Goal: Transaction & Acquisition: Purchase product/service

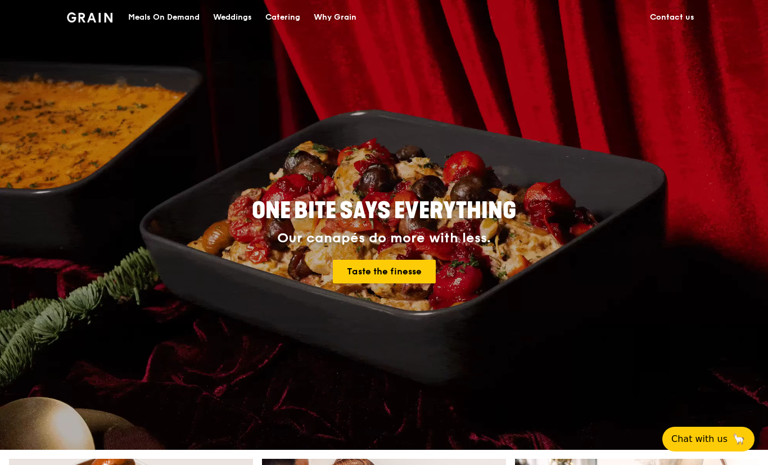
click at [284, 18] on div "Catering" at bounding box center [282, 18] width 35 height 34
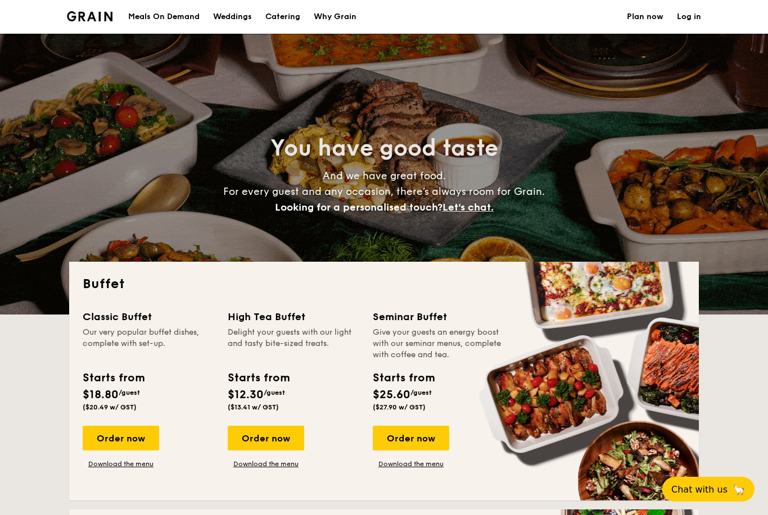
select select
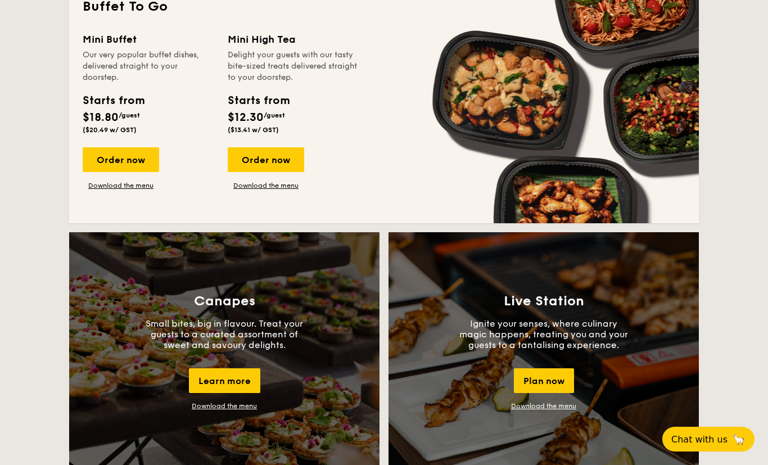
scroll to position [778, 0]
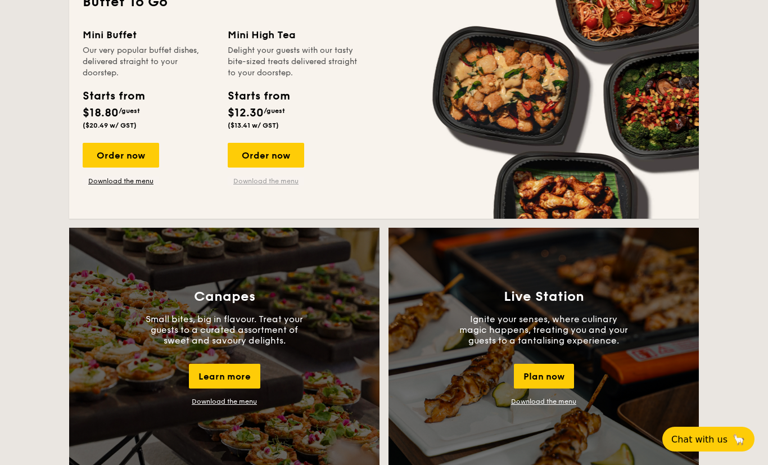
click at [255, 183] on link "Download the menu" at bounding box center [266, 180] width 76 height 9
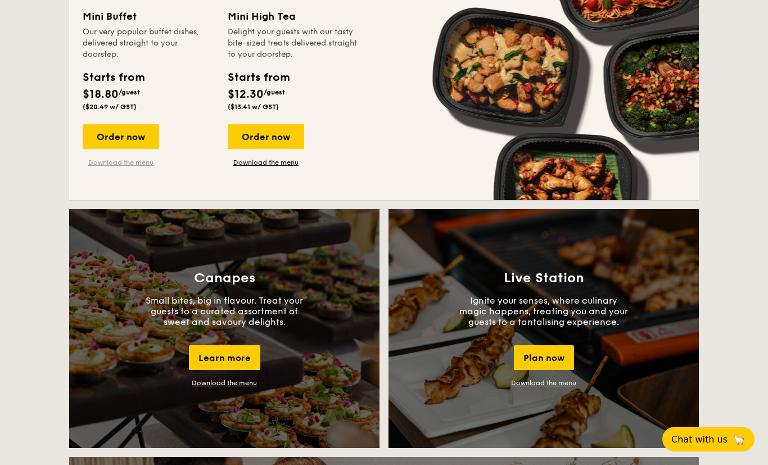
click at [118, 167] on link "Download the menu" at bounding box center [121, 162] width 76 height 9
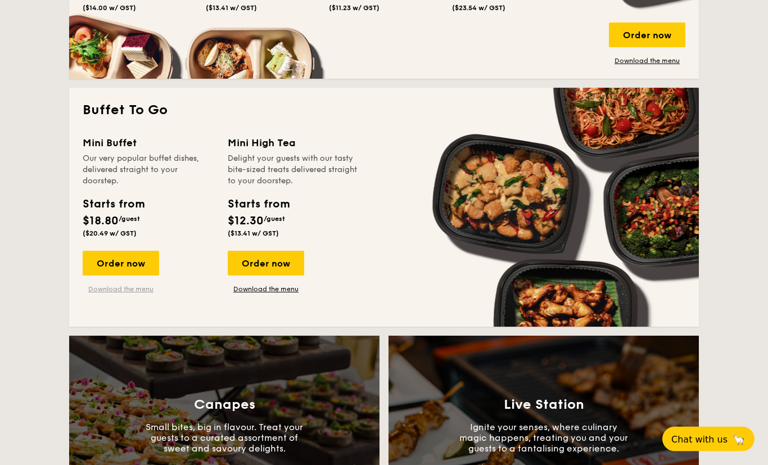
scroll to position [664, 0]
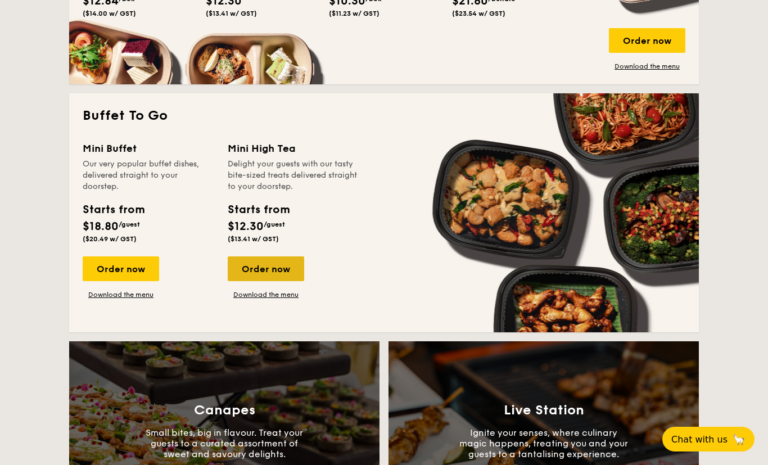
click at [257, 264] on div "Order now" at bounding box center [266, 268] width 76 height 25
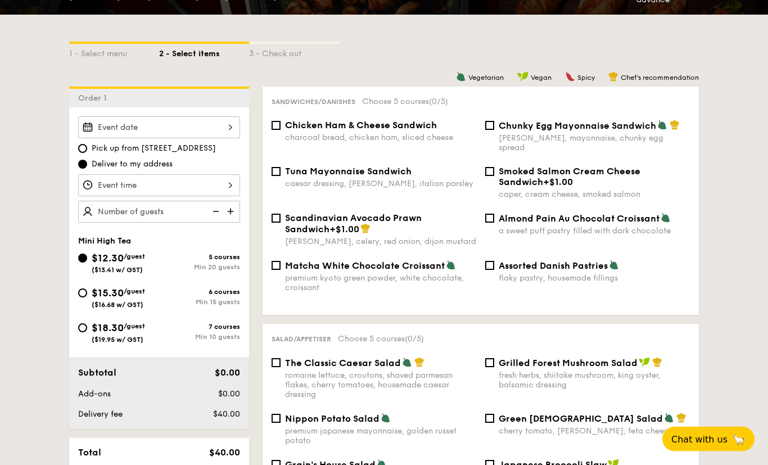
scroll to position [230, 0]
click at [95, 126] on div at bounding box center [159, 127] width 162 height 22
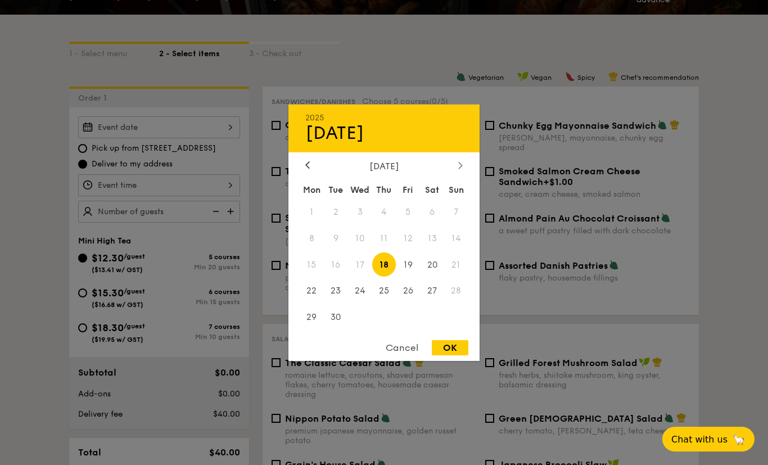
click at [463, 171] on div at bounding box center [460, 165] width 10 height 11
click at [332, 250] on span "7" at bounding box center [336, 238] width 24 height 24
click at [447, 355] on div "OK" at bounding box center [450, 347] width 37 height 15
type input "Oct 07, 2025"
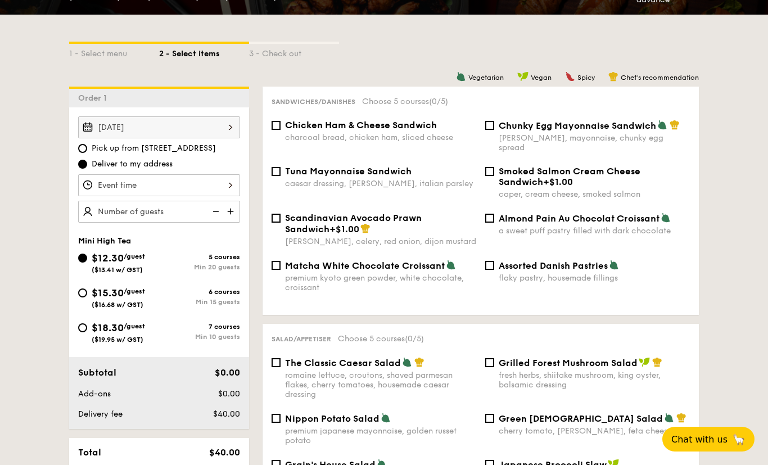
click at [110, 184] on div at bounding box center [159, 185] width 162 height 22
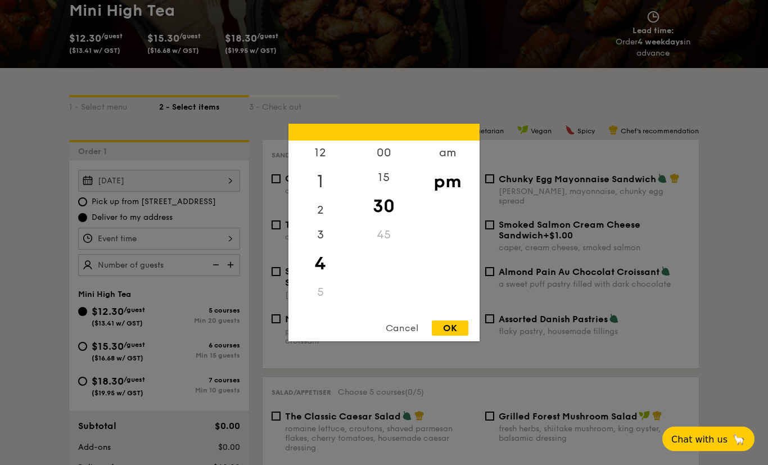
scroll to position [177, 0]
click at [319, 198] on div "1" at bounding box center [319, 181] width 63 height 33
click at [383, 198] on div "15" at bounding box center [383, 181] width 63 height 33
click at [453, 335] on div "OK" at bounding box center [450, 327] width 37 height 15
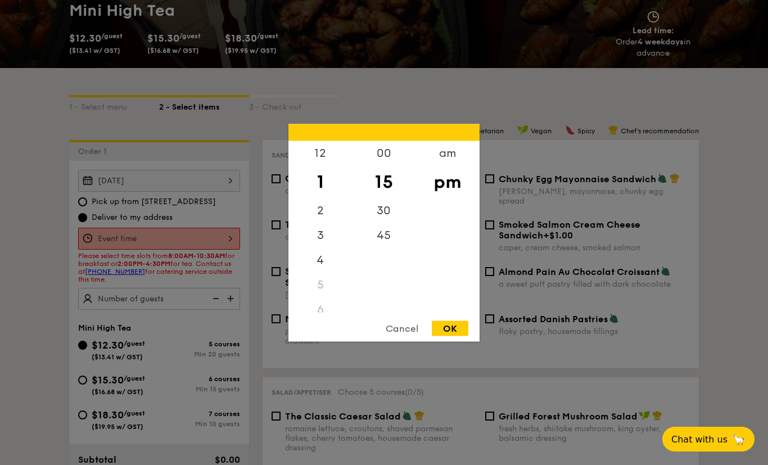
type input "1:15PM"
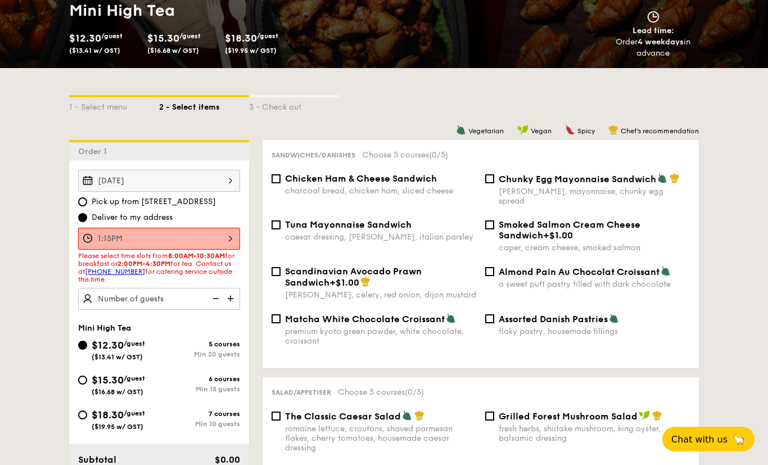
click at [230, 306] on img at bounding box center [231, 298] width 17 height 21
click at [233, 306] on img at bounding box center [231, 298] width 17 height 21
type input "25 guests"
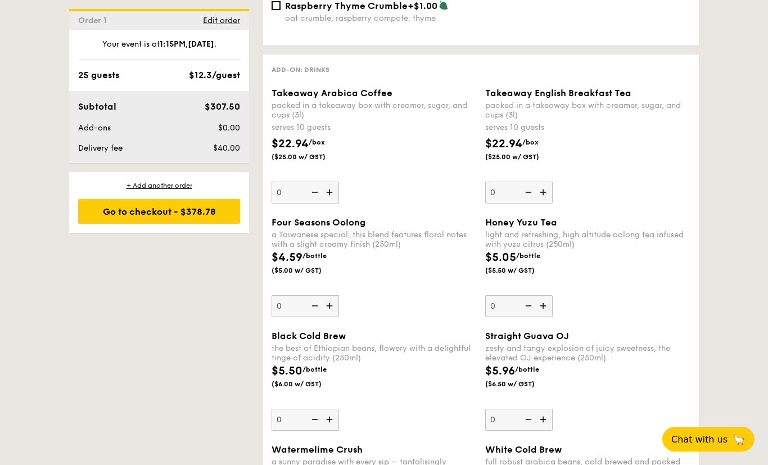
scroll to position [1448, 0]
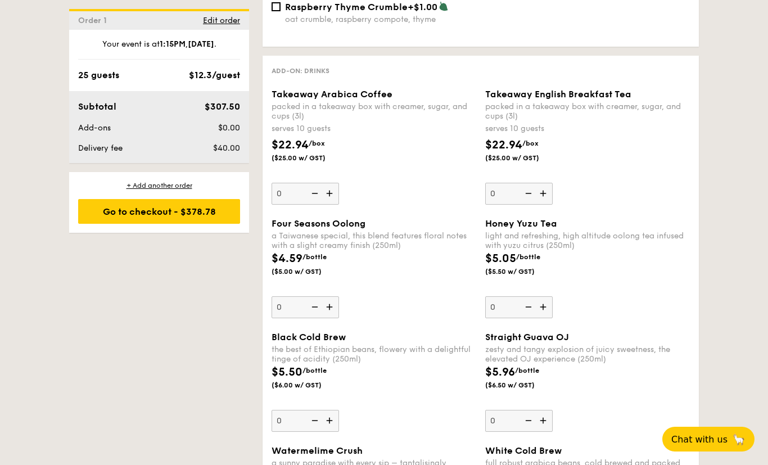
click at [332, 204] on img at bounding box center [330, 193] width 17 height 21
click at [332, 205] on input "0" at bounding box center [304, 194] width 67 height 22
type input "1"
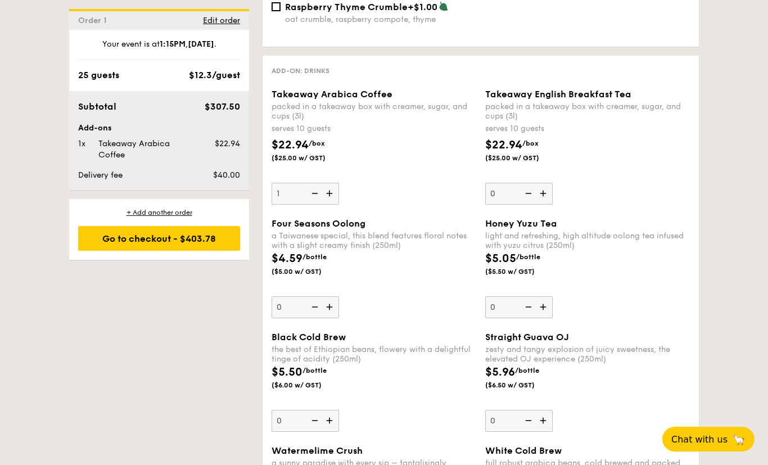
click at [545, 204] on img at bounding box center [544, 193] width 17 height 21
click at [545, 205] on input "0" at bounding box center [518, 194] width 67 height 22
type input "1"
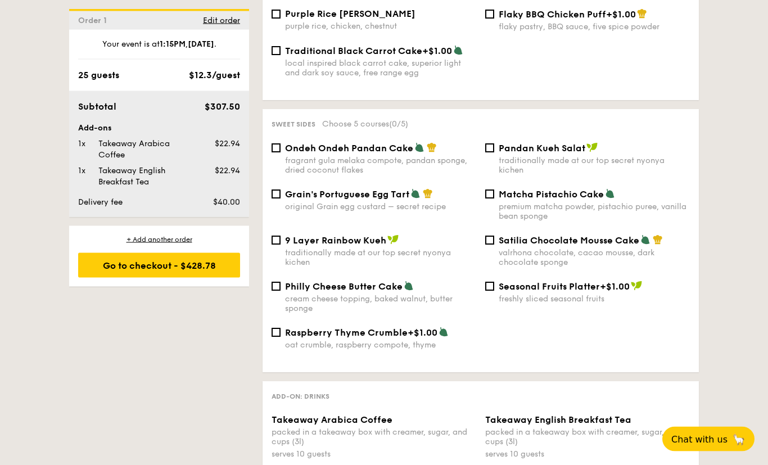
scroll to position [1117, 0]
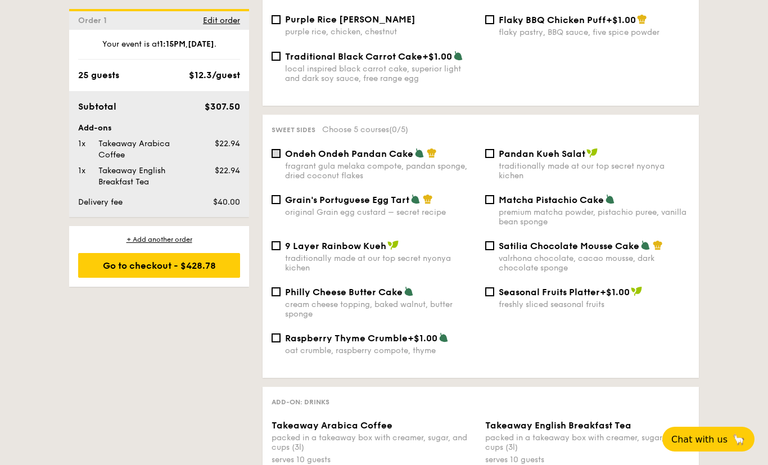
click at [274, 158] on input "Ondeh Ondeh Pandan Cake fragrant gula melaka compote, pandan sponge, dried coco…" at bounding box center [275, 153] width 9 height 9
checkbox input "true"
click at [278, 250] on input "9 Layer Rainbow Kueh traditionally made at our top secret nyonya kichen" at bounding box center [275, 245] width 9 height 9
checkbox input "true"
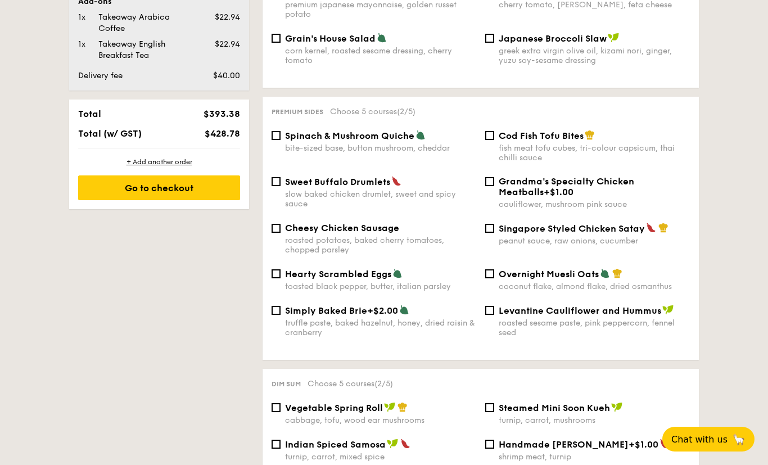
scroll to position [656, 0]
click at [279, 233] on input "Cheesy Chicken Sausage roasted potatoes, baked cherry tomatoes, chopped parsley" at bounding box center [275, 228] width 9 height 9
checkbox input "true"
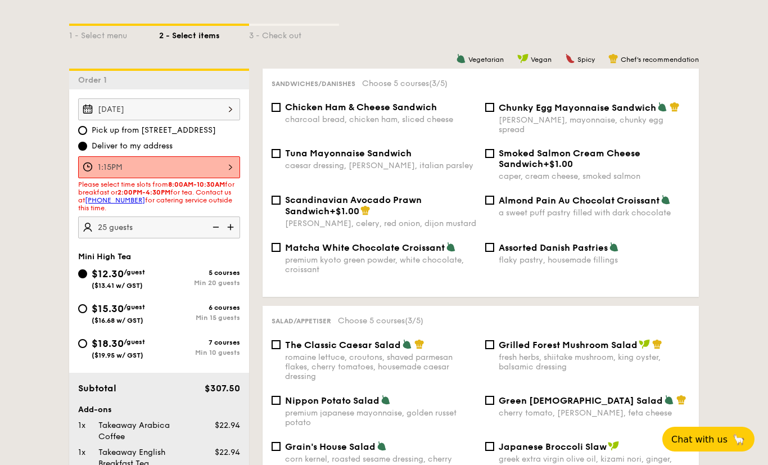
scroll to position [248, 0]
click at [488, 110] on input "Chunky Egg Mayonnaise Sandwich dijon mustard, mayonnaise, chunky egg spread" at bounding box center [489, 107] width 9 height 9
checkbox input "true"
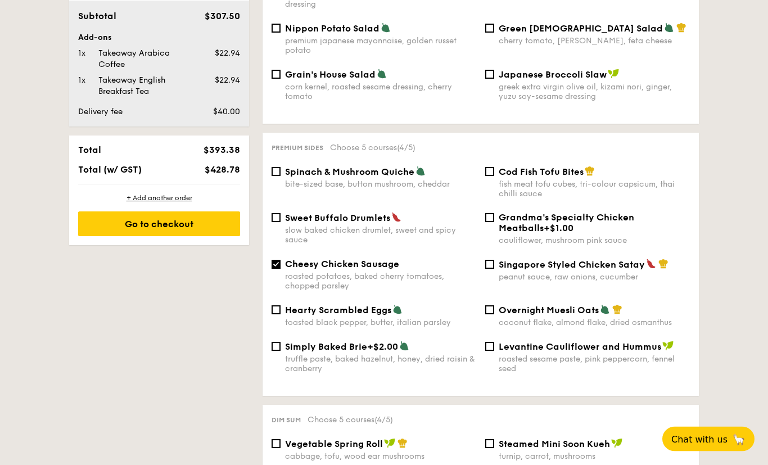
scroll to position [620, 0]
click at [278, 222] on input "Sweet Buffalo Drumlets slow baked chicken drumlet, sweet and spicy sauce" at bounding box center [275, 217] width 9 height 9
checkbox input "true"
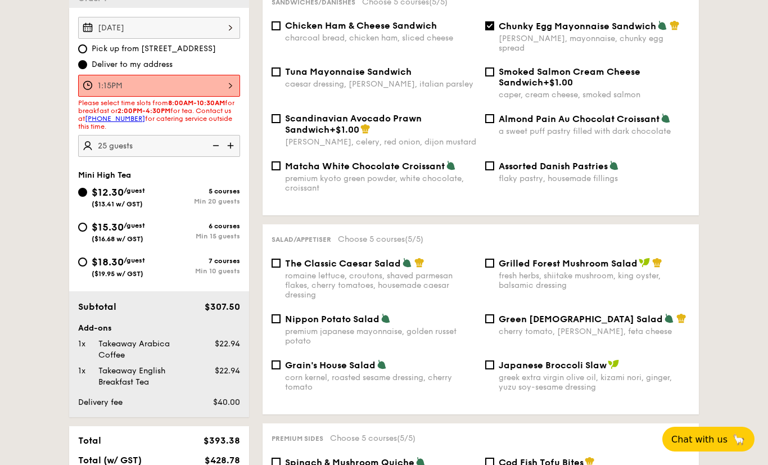
scroll to position [330, 0]
click at [122, 87] on div "1:15PM" at bounding box center [159, 85] width 162 height 22
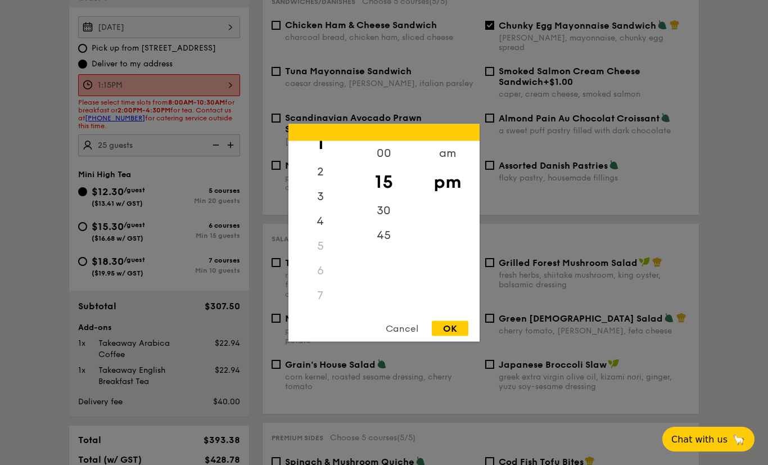
scroll to position [38, 0]
click at [323, 189] on div "2" at bounding box center [319, 176] width 63 height 33
click at [384, 173] on div "00" at bounding box center [383, 156] width 63 height 33
click at [447, 335] on div "OK" at bounding box center [450, 327] width 37 height 15
type input "2:00PM"
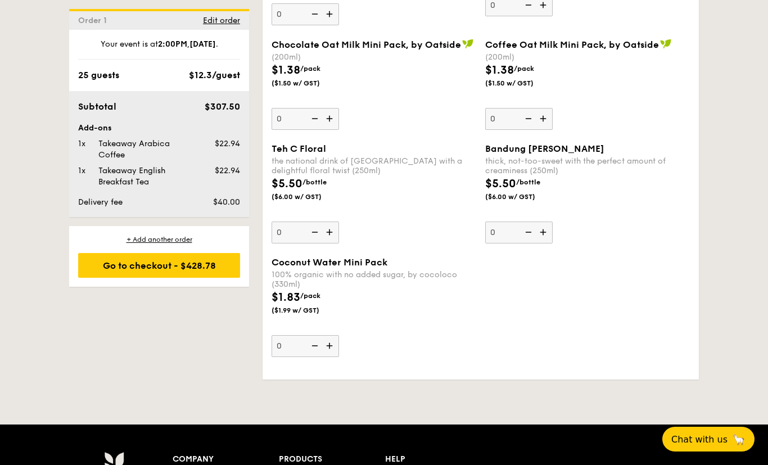
scroll to position [2080, 0]
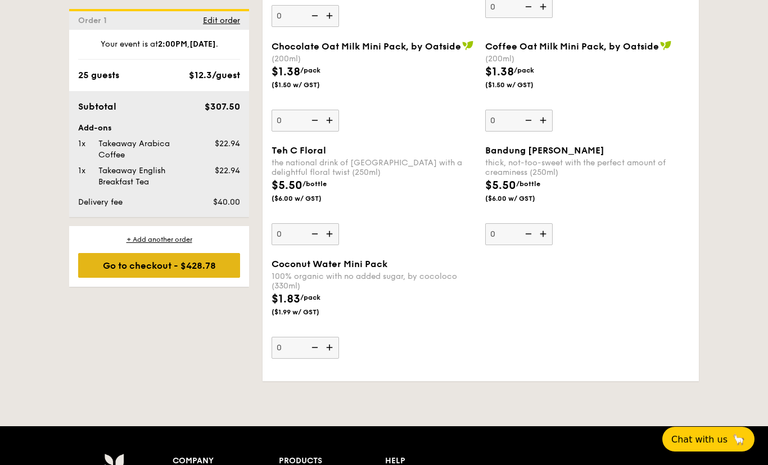
click at [109, 273] on div "Go to checkout - $428.78" at bounding box center [159, 265] width 162 height 25
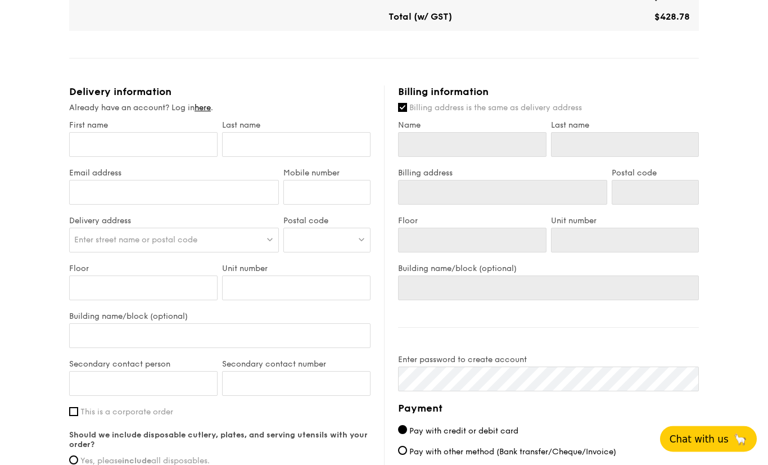
click at [688, 444] on span "Chat with us" at bounding box center [698, 438] width 59 height 11
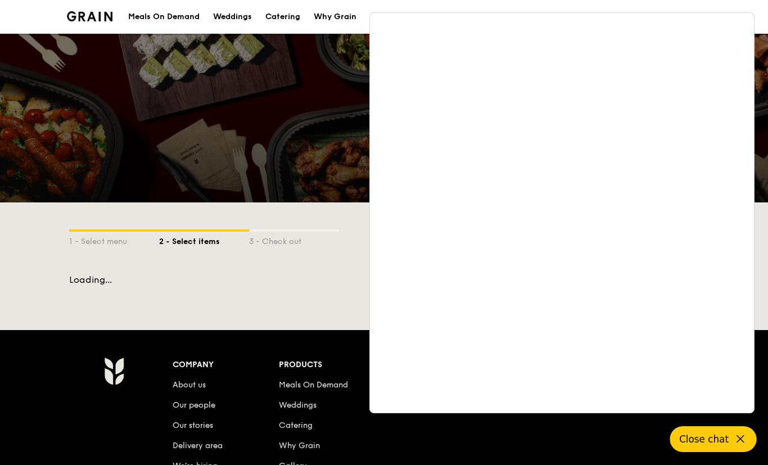
scroll to position [147, 0]
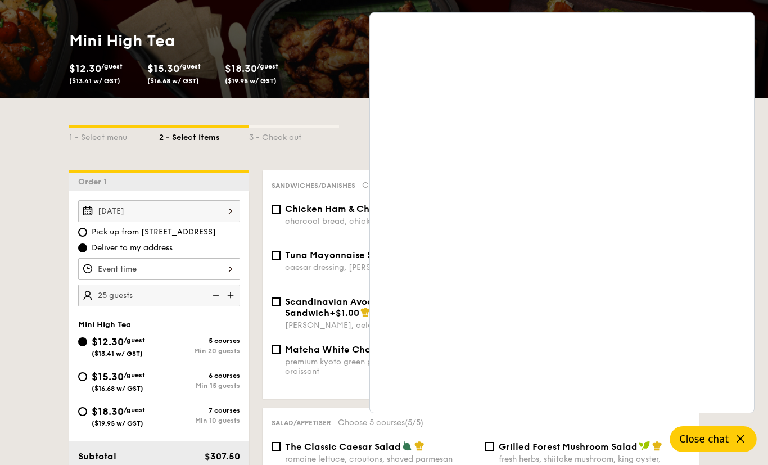
click at [739, 442] on icon at bounding box center [740, 438] width 7 height 7
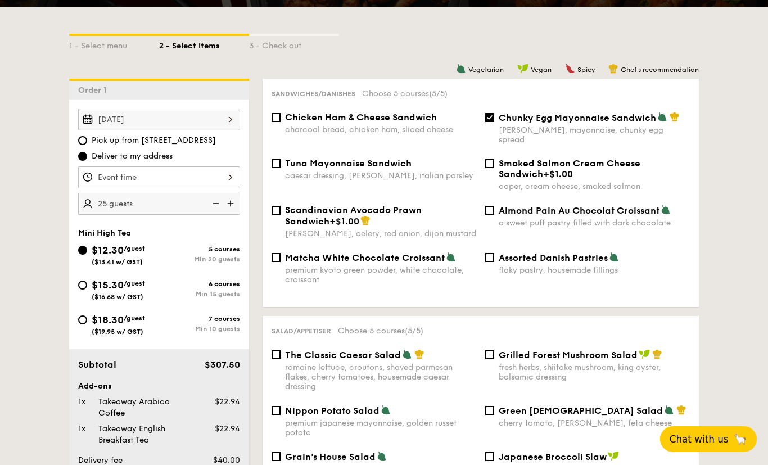
scroll to position [0, 0]
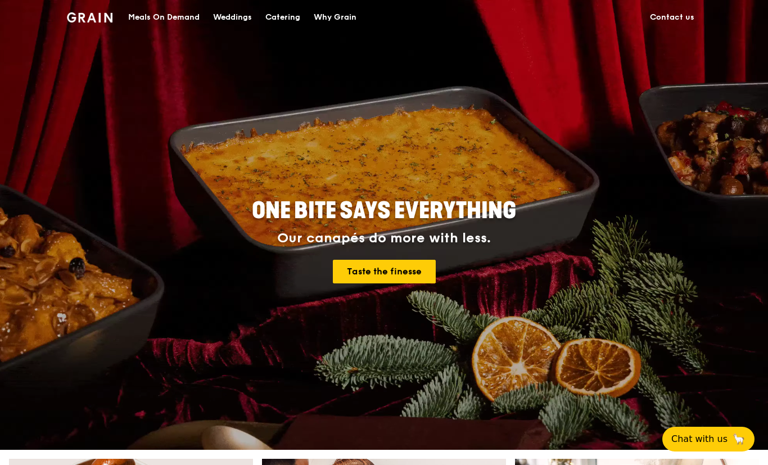
click at [275, 13] on div "Catering" at bounding box center [282, 18] width 35 height 34
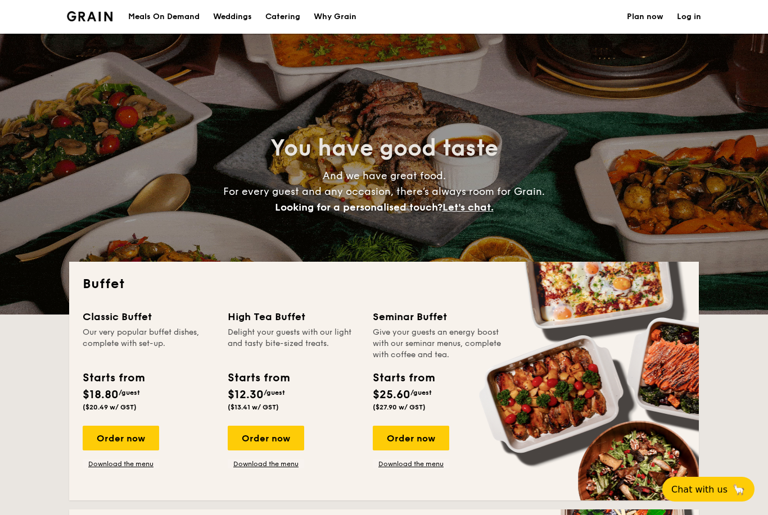
select select
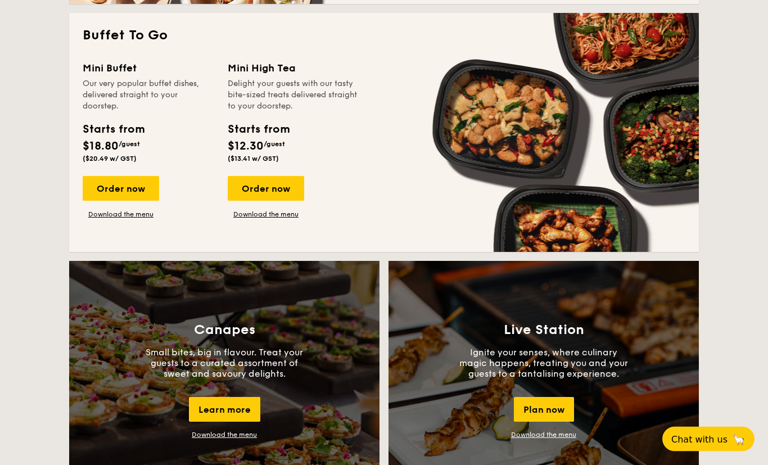
scroll to position [745, 0]
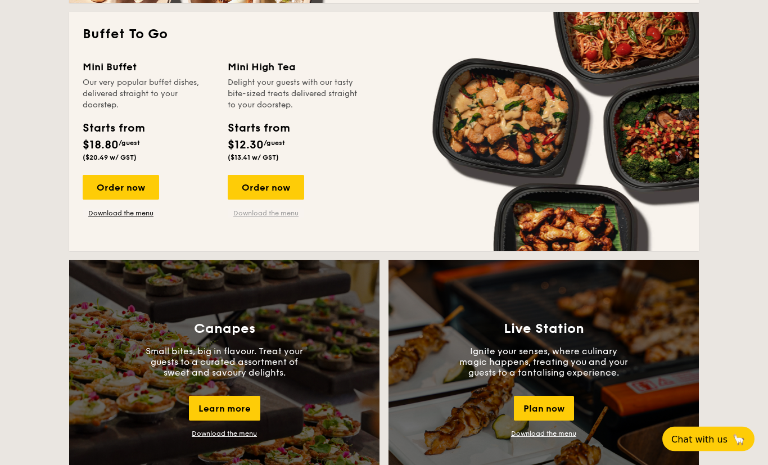
click at [279, 211] on link "Download the menu" at bounding box center [266, 213] width 76 height 9
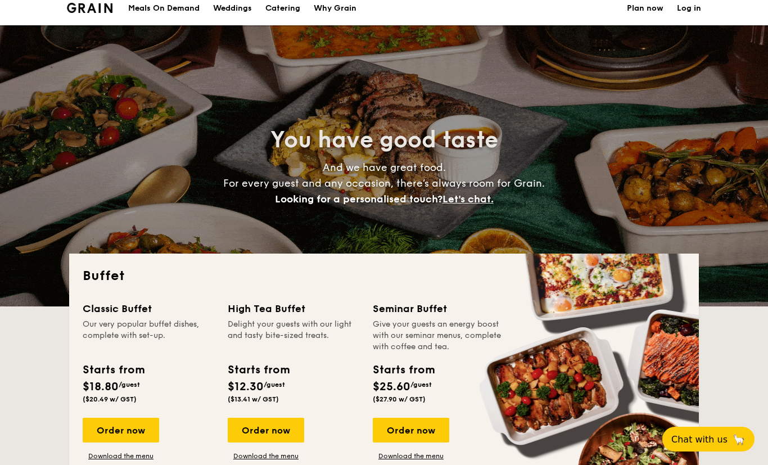
scroll to position [0, 0]
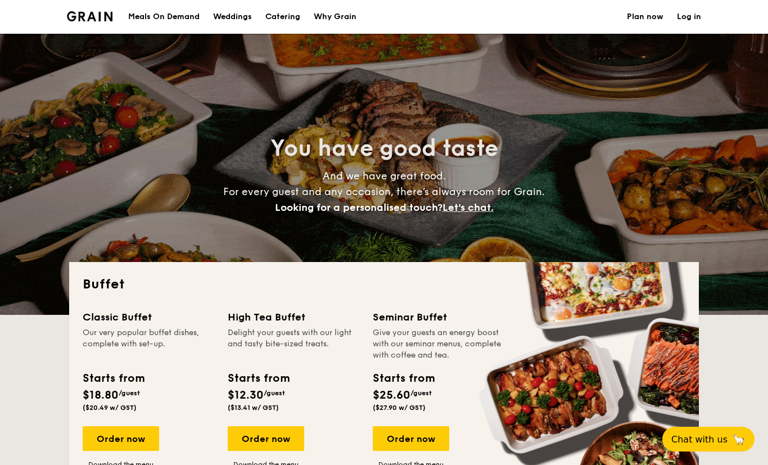
click at [168, 20] on div "Meals On Demand" at bounding box center [163, 17] width 71 height 34
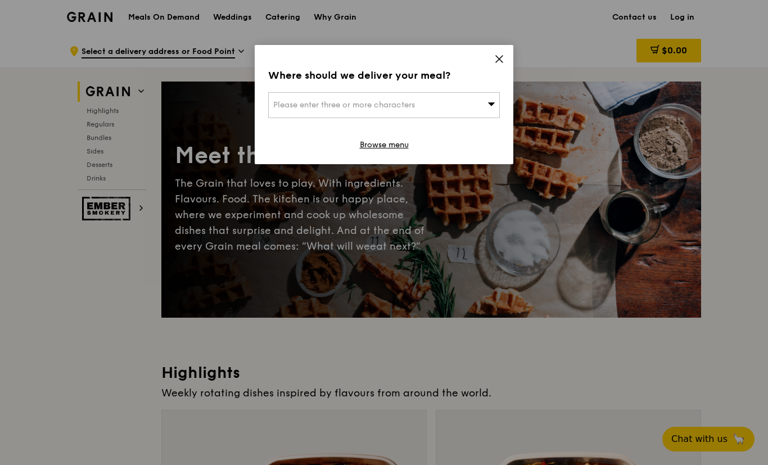
click at [494, 57] on icon at bounding box center [499, 59] width 10 height 10
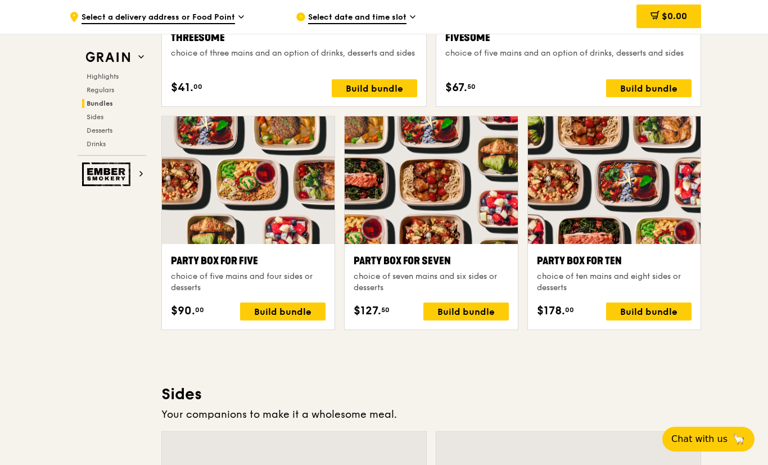
scroll to position [2066, 0]
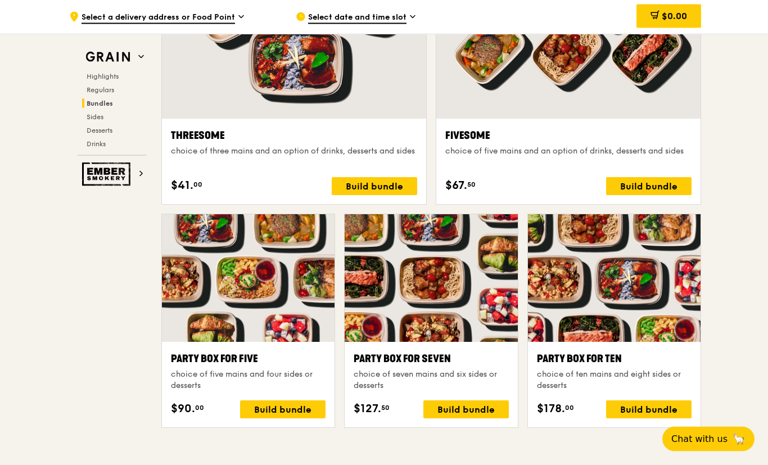
click at [638, 297] on div at bounding box center [614, 279] width 173 height 128
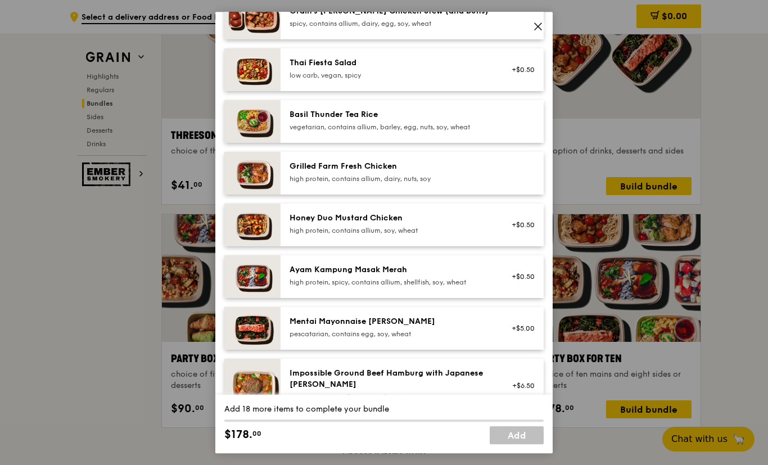
scroll to position [178, 0]
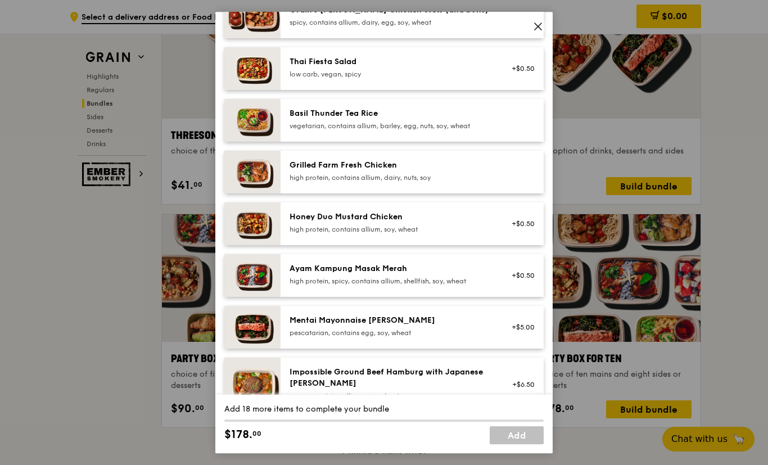
click at [539, 31] on icon at bounding box center [538, 26] width 10 height 10
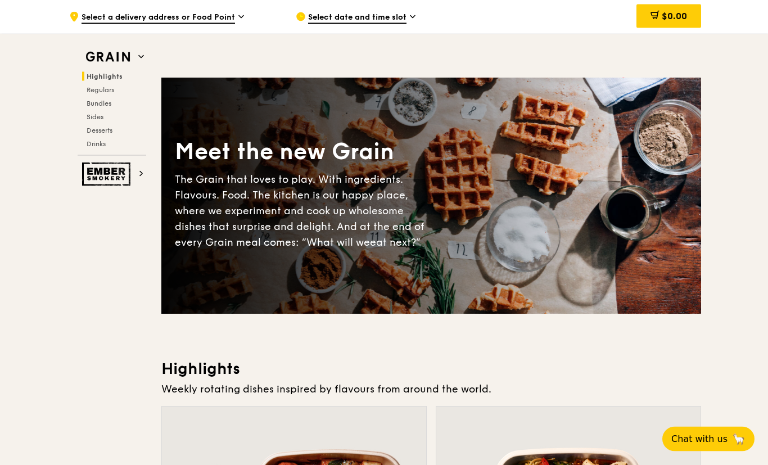
scroll to position [0, 0]
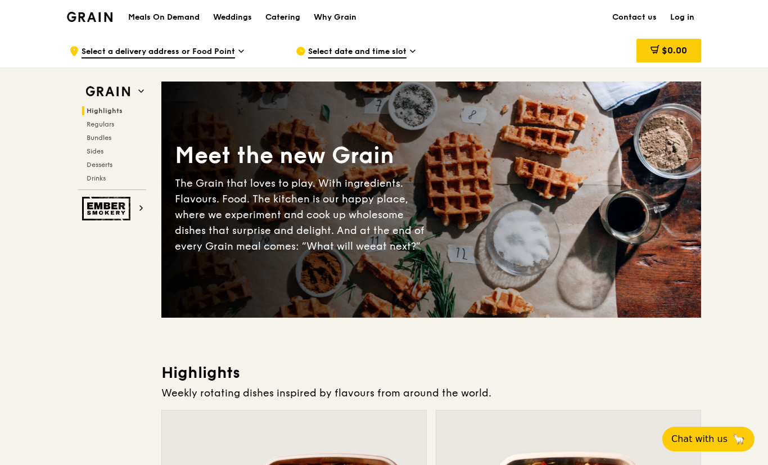
click at [173, 13] on h1 "Meals On Demand" at bounding box center [163, 17] width 71 height 11
click at [84, 19] on img at bounding box center [90, 17] width 46 height 10
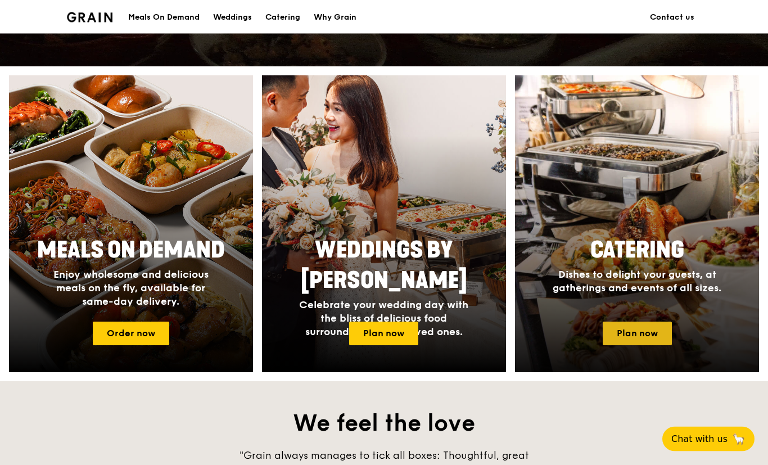
scroll to position [383, 0]
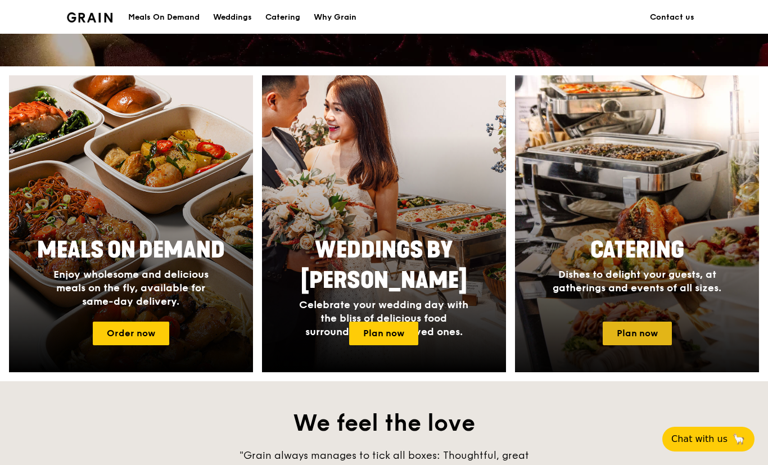
click at [650, 325] on link "Plan now" at bounding box center [636, 333] width 69 height 24
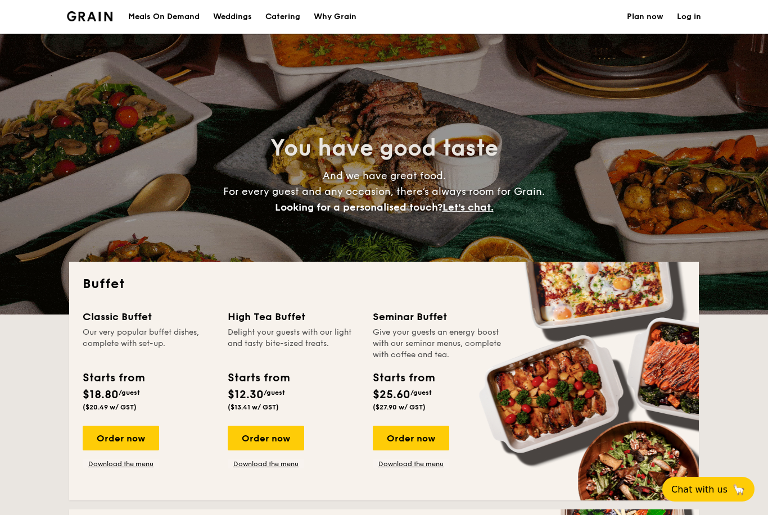
select select
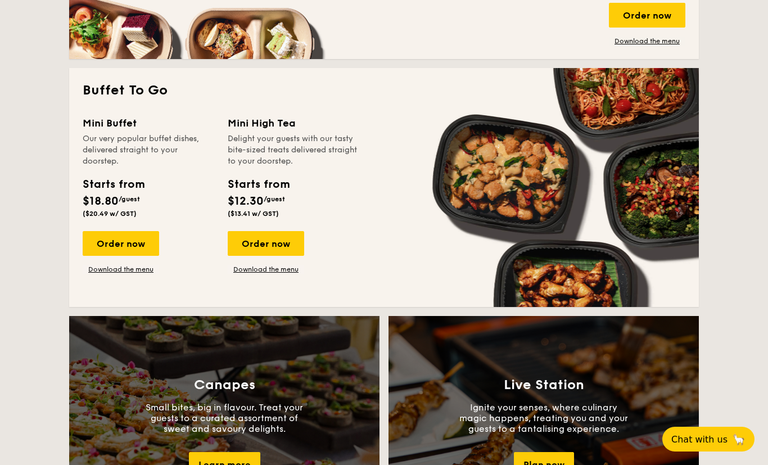
scroll to position [689, 0]
click at [111, 270] on link "Download the menu" at bounding box center [121, 269] width 76 height 9
